Goal: Information Seeking & Learning: Learn about a topic

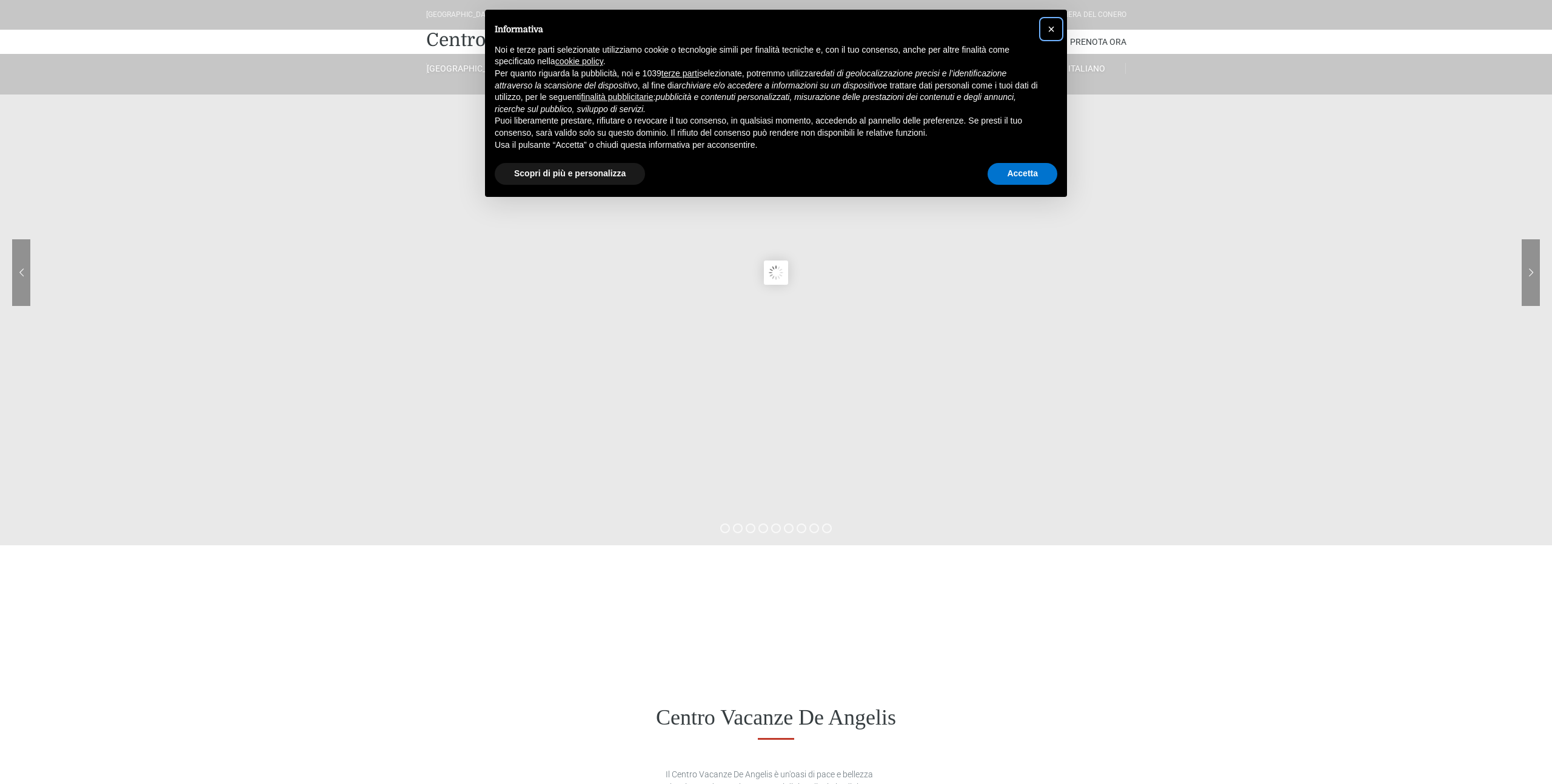
click at [1045, 23] on button "×" at bounding box center [1051, 29] width 20 height 20
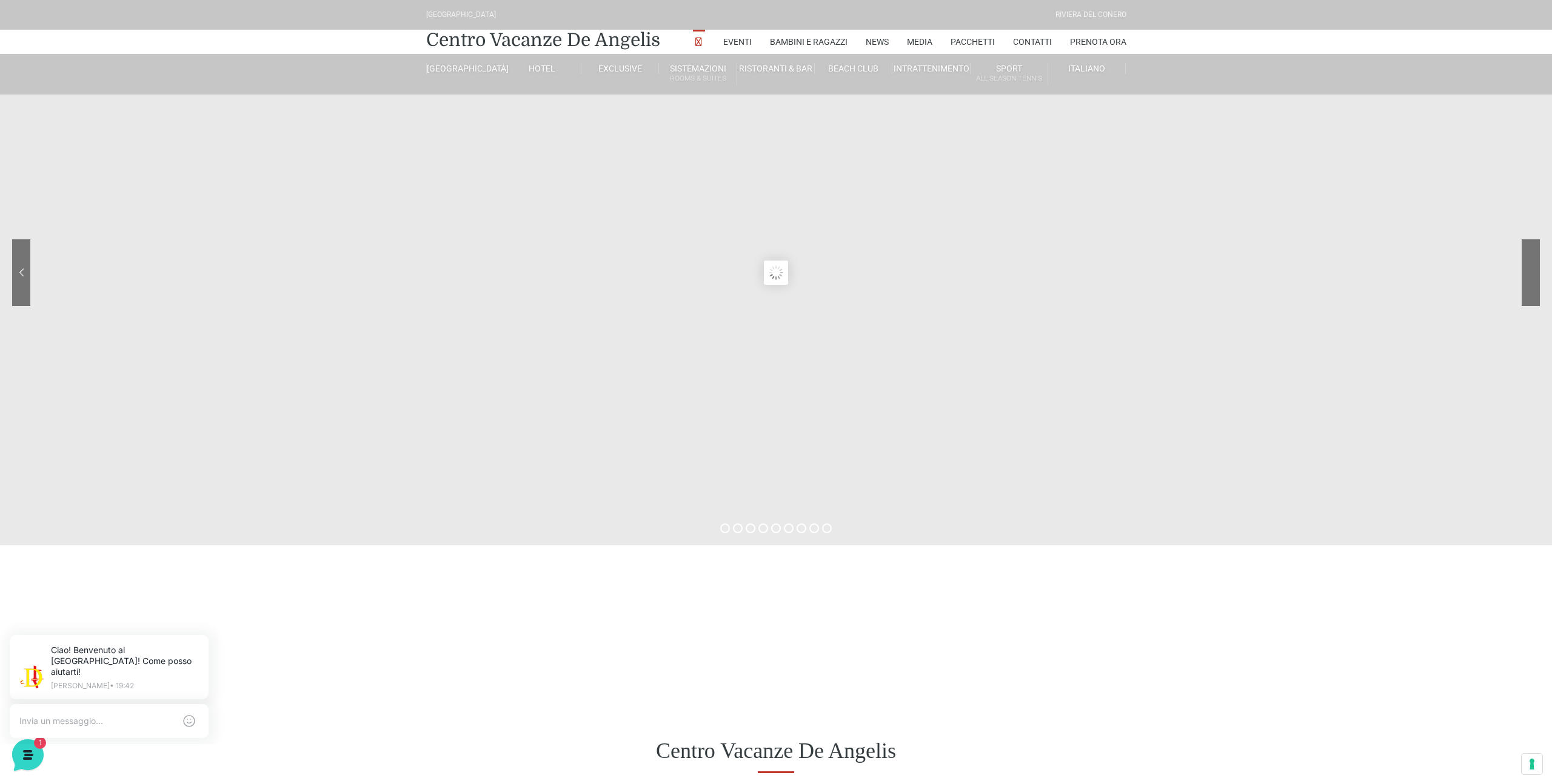
click at [1523, 265] on div at bounding box center [1486, 281] width 109 height 85
click at [528, 49] on link "Centro Vacanze De Angelis" at bounding box center [543, 40] width 234 height 24
click at [724, 45] on link "Eventi" at bounding box center [738, 42] width 29 height 24
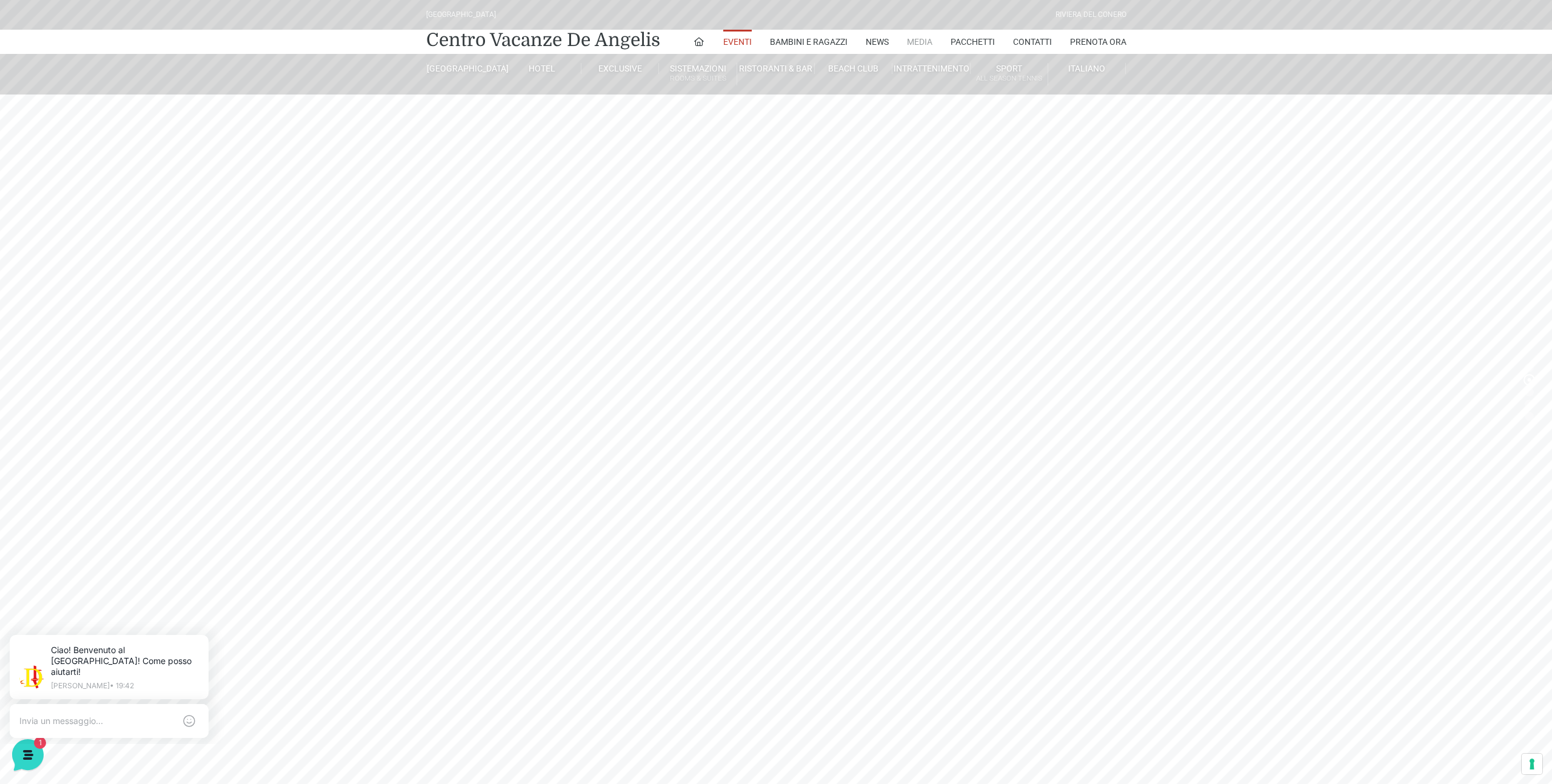
click at [926, 40] on link "Media" at bounding box center [919, 42] width 25 height 24
